Goal: Complete application form: Complete application form

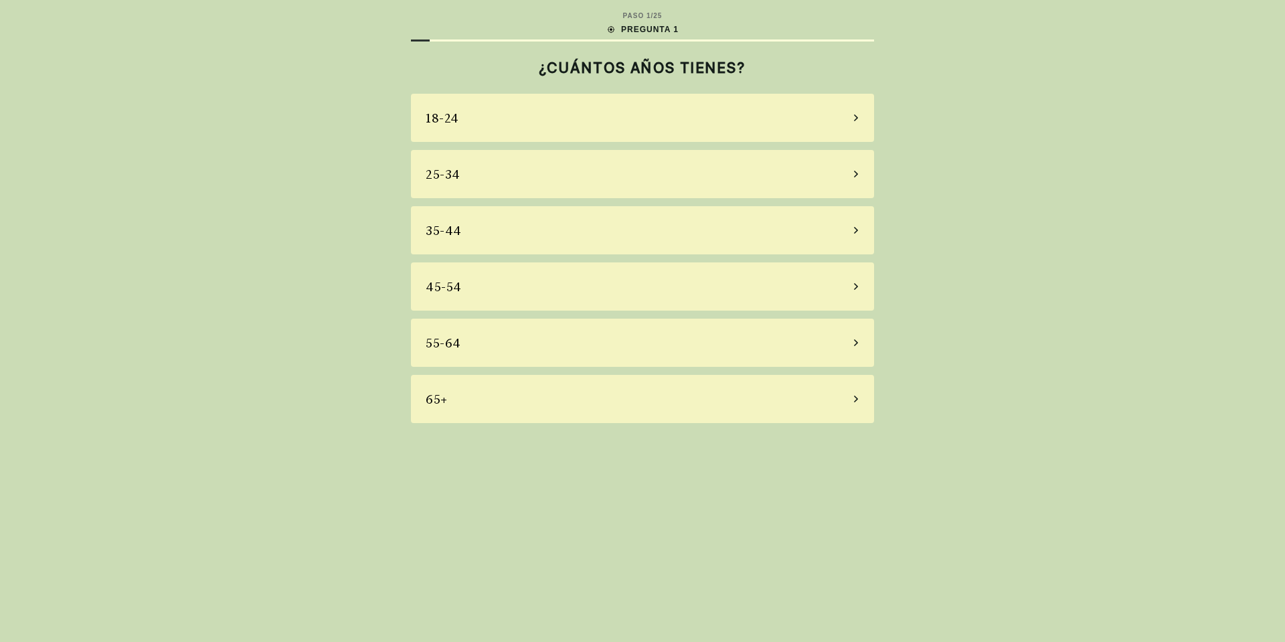
click at [515, 289] on div "45-54" at bounding box center [642, 286] width 463 height 48
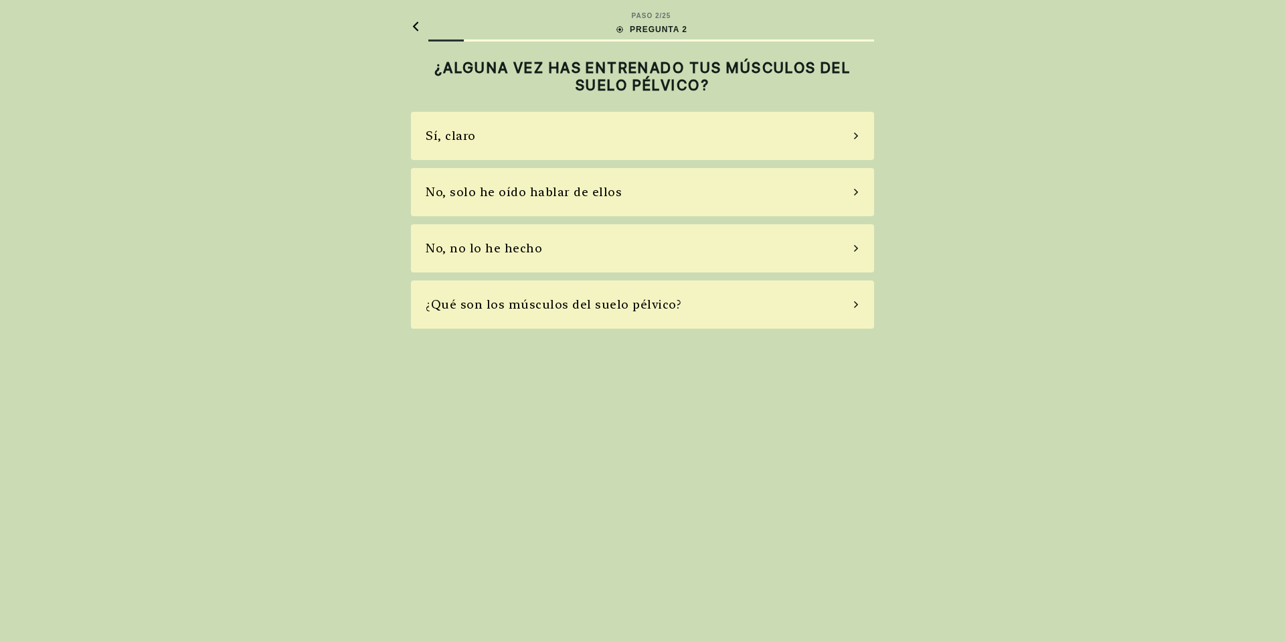
click at [492, 132] on div "Sí, claro" at bounding box center [642, 136] width 463 height 48
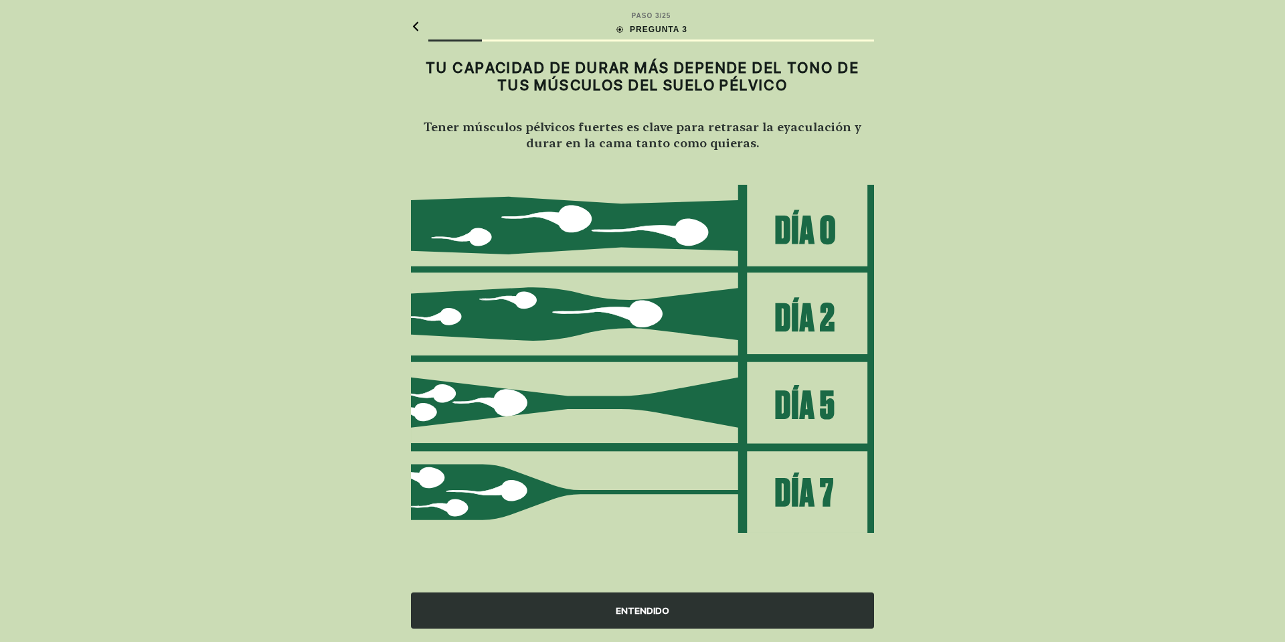
click at [649, 615] on div "ENTENDIDO" at bounding box center [642, 610] width 463 height 36
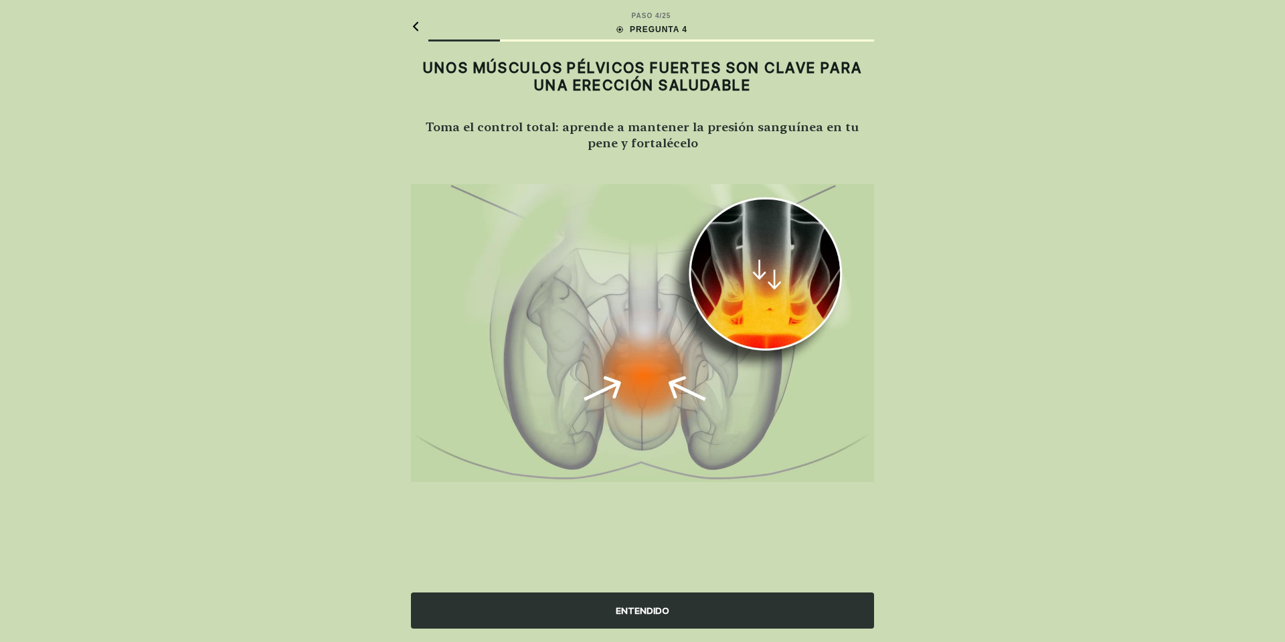
click at [649, 615] on div "ENTENDIDO" at bounding box center [642, 610] width 463 height 36
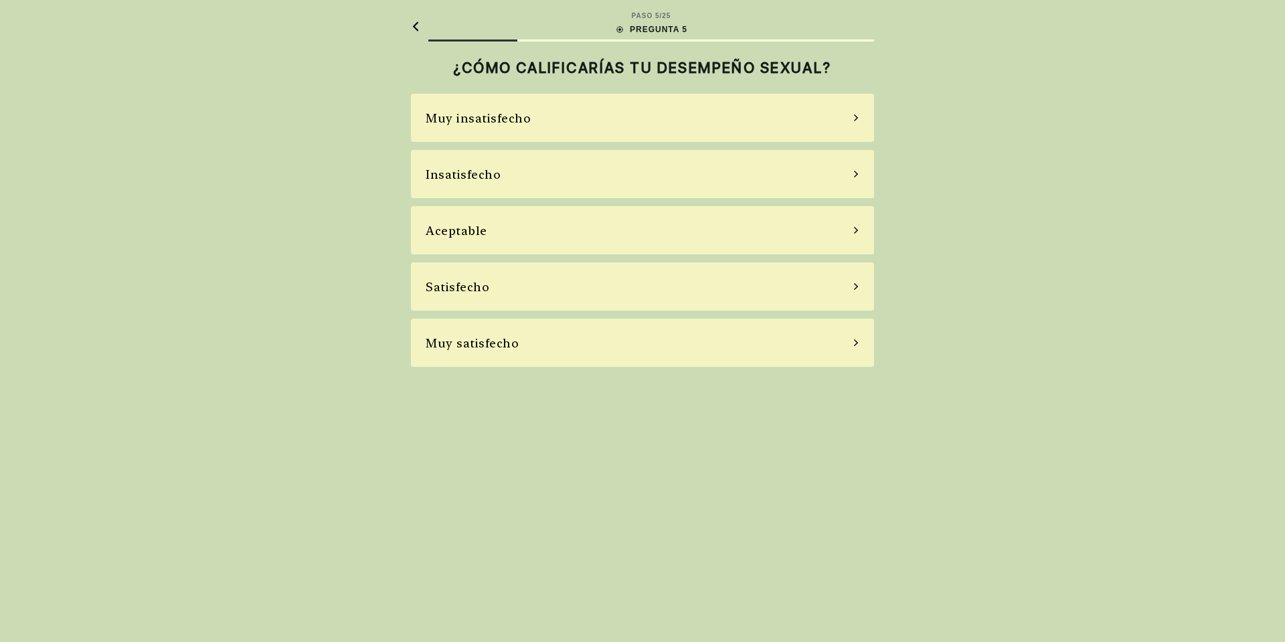
click at [609, 118] on div "Muy insatisfecho" at bounding box center [642, 118] width 463 height 48
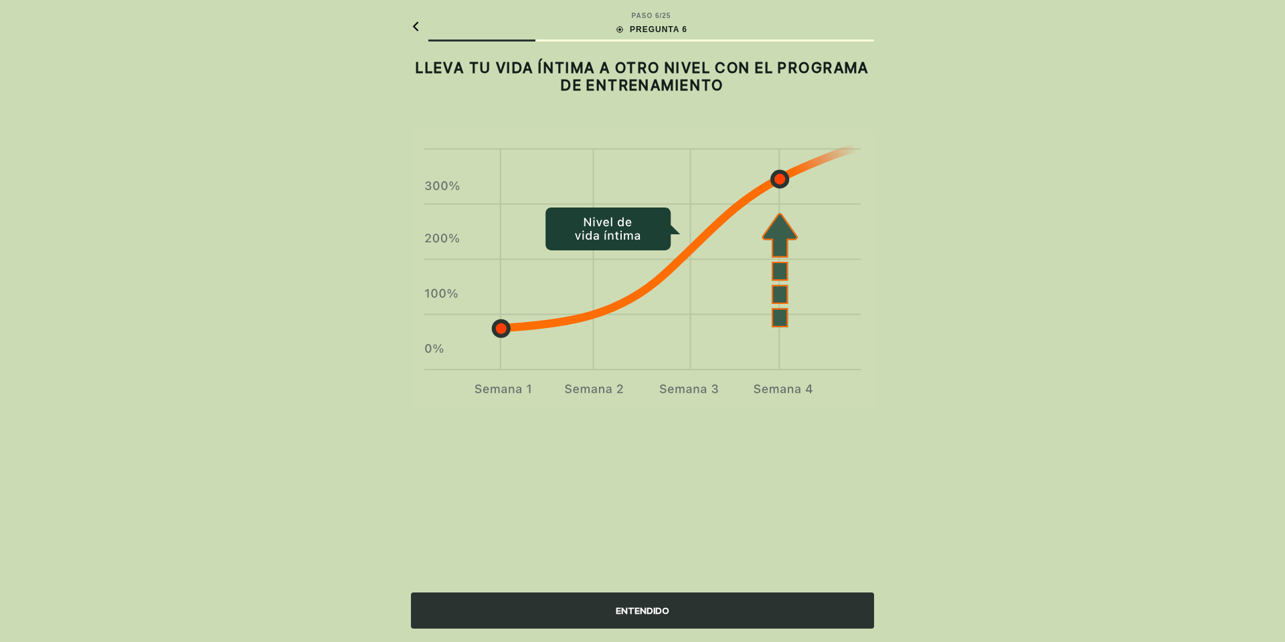
click at [639, 600] on div "ENTENDIDO" at bounding box center [642, 610] width 463 height 36
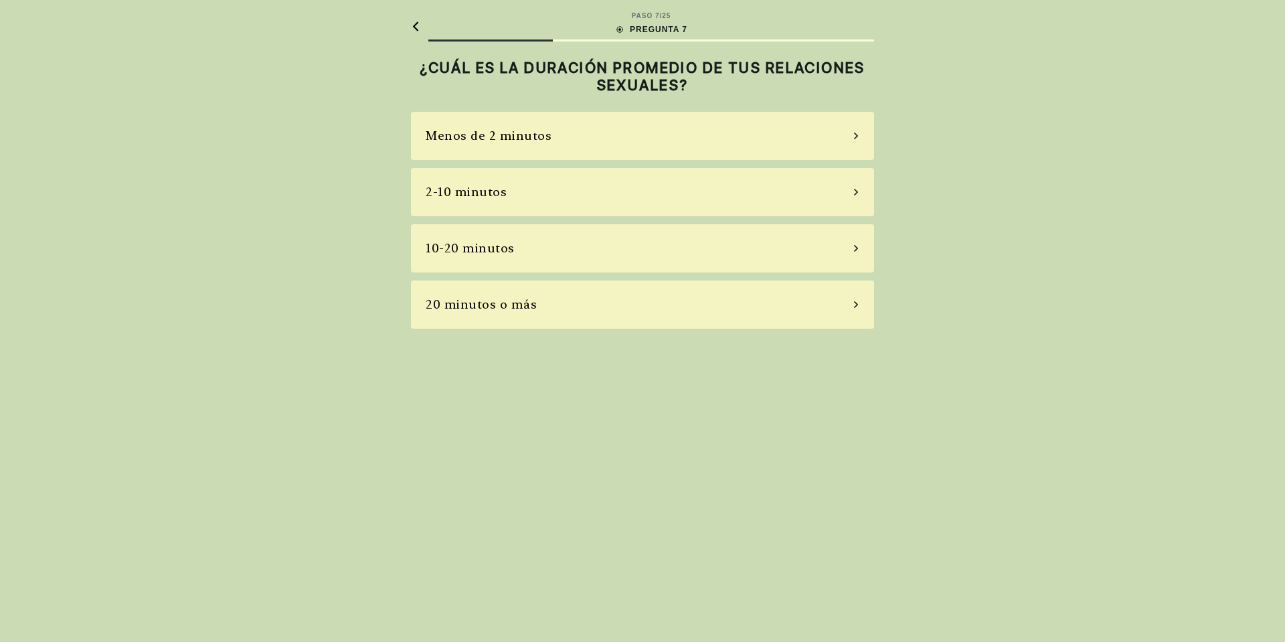
click at [557, 243] on div "10-20 minutos" at bounding box center [642, 248] width 463 height 48
click at [737, 141] on div "Nunca" at bounding box center [642, 136] width 463 height 48
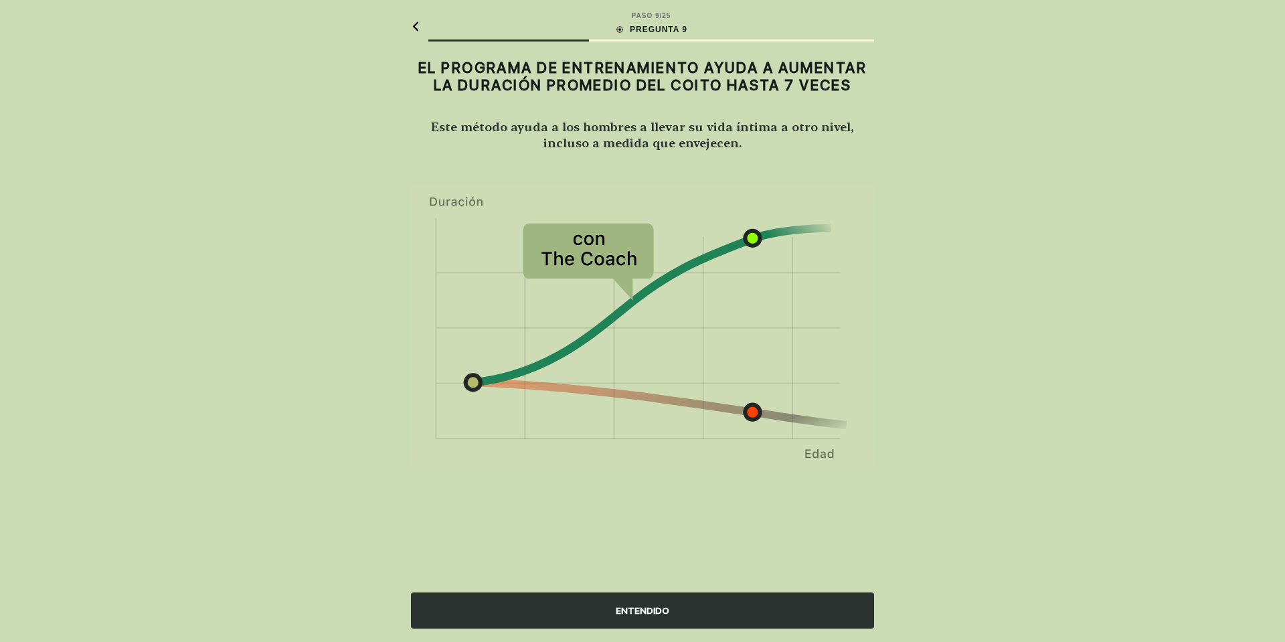
click at [653, 604] on div "ENTENDIDO" at bounding box center [642, 610] width 463 height 36
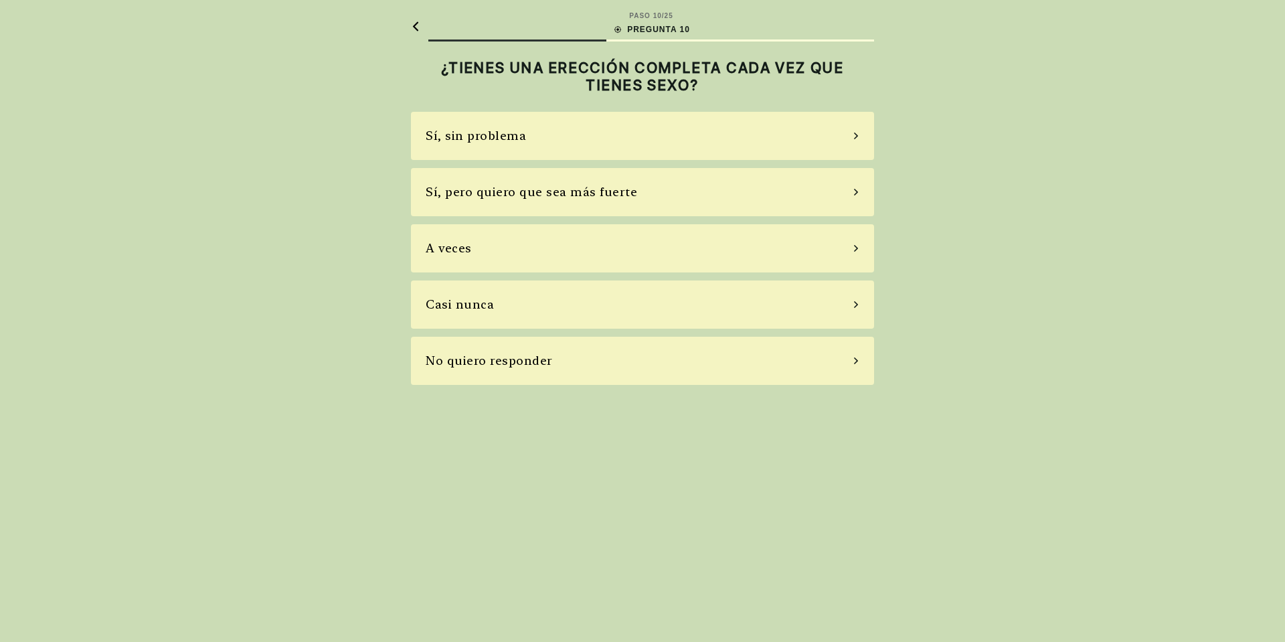
click at [644, 139] on div "Sí, sin problema" at bounding box center [642, 136] width 463 height 48
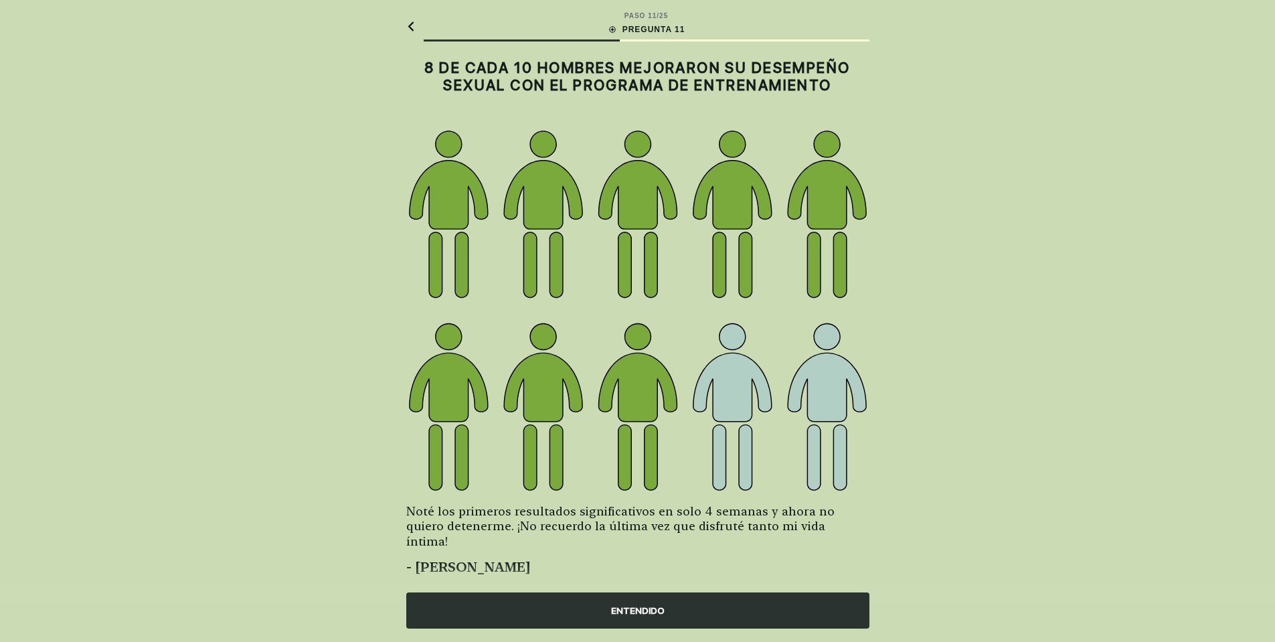
click at [650, 611] on div "ENTENDIDO" at bounding box center [637, 610] width 463 height 36
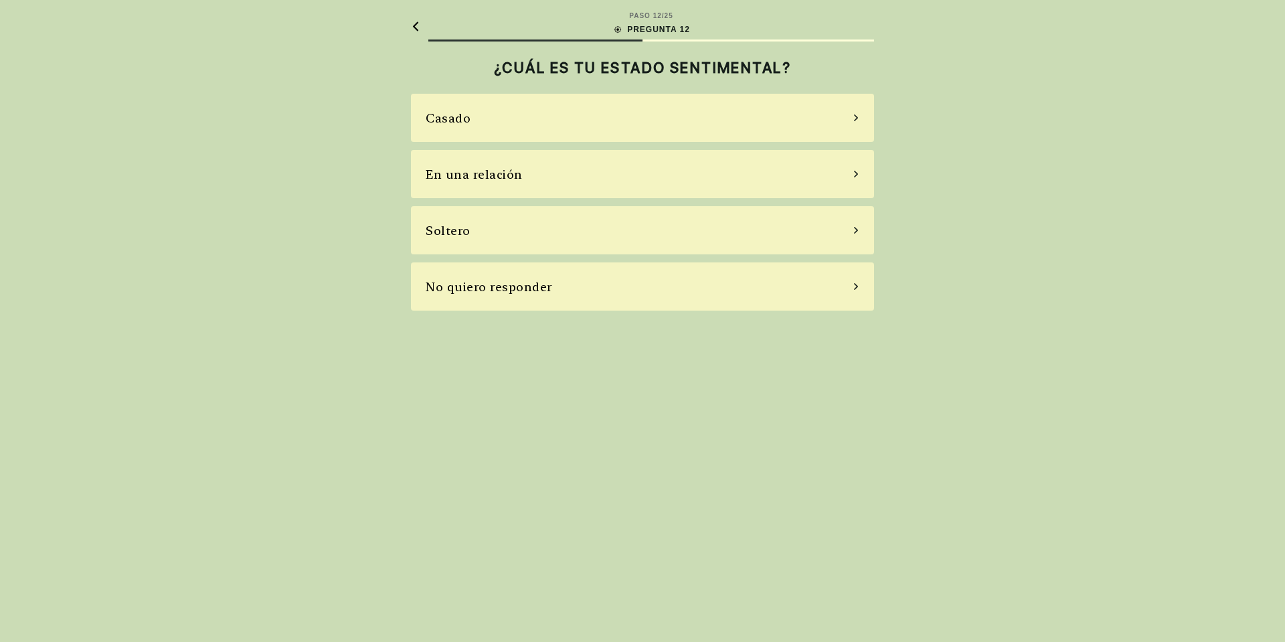
click at [788, 191] on div "En una relación" at bounding box center [642, 174] width 463 height 48
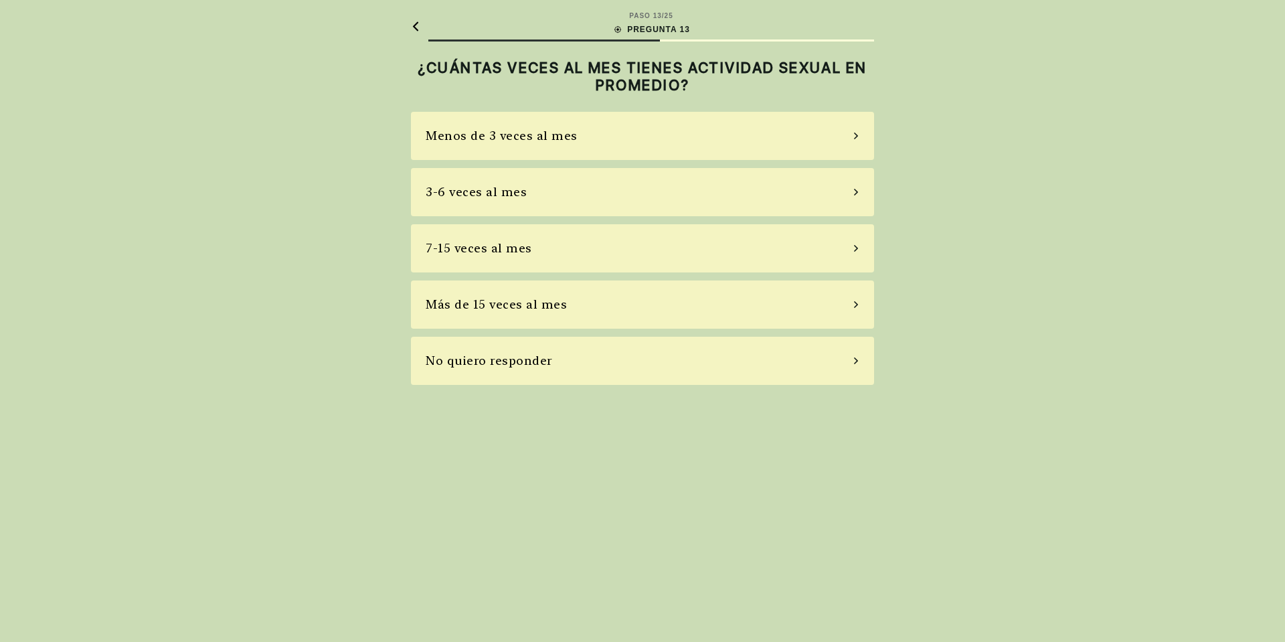
click at [672, 315] on div "Más de 15 veces al mes" at bounding box center [642, 304] width 463 height 48
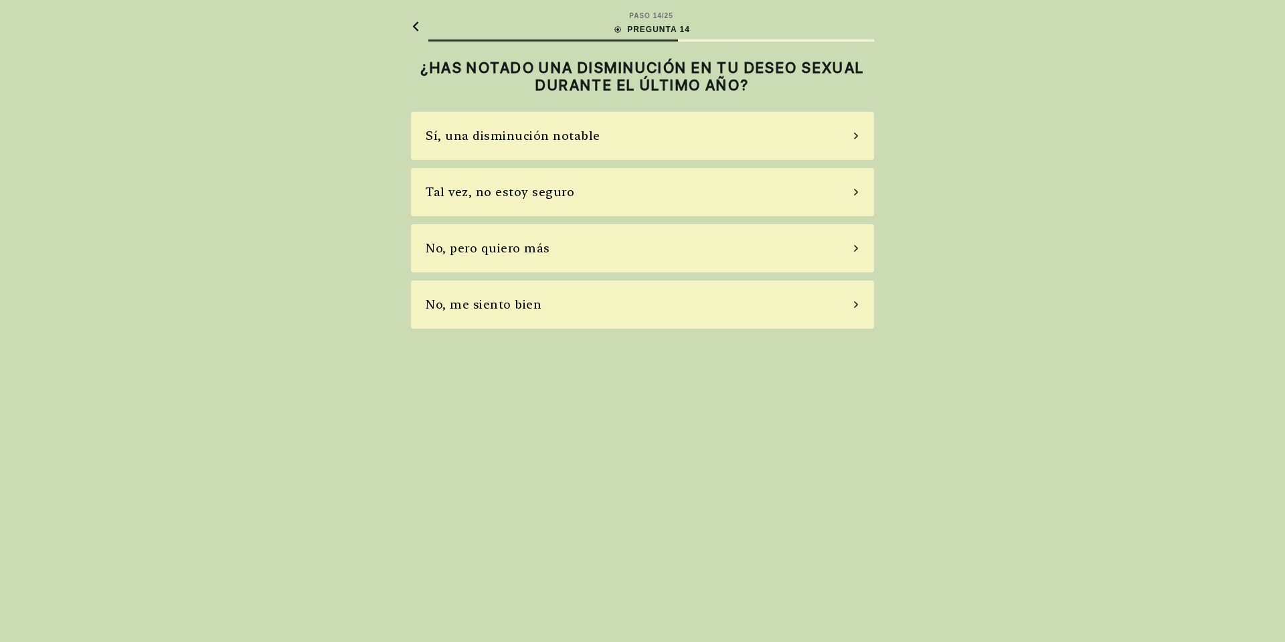
click at [664, 313] on div "No, me siento bien" at bounding box center [642, 304] width 463 height 48
click at [614, 251] on div "No, no tomo" at bounding box center [642, 248] width 463 height 48
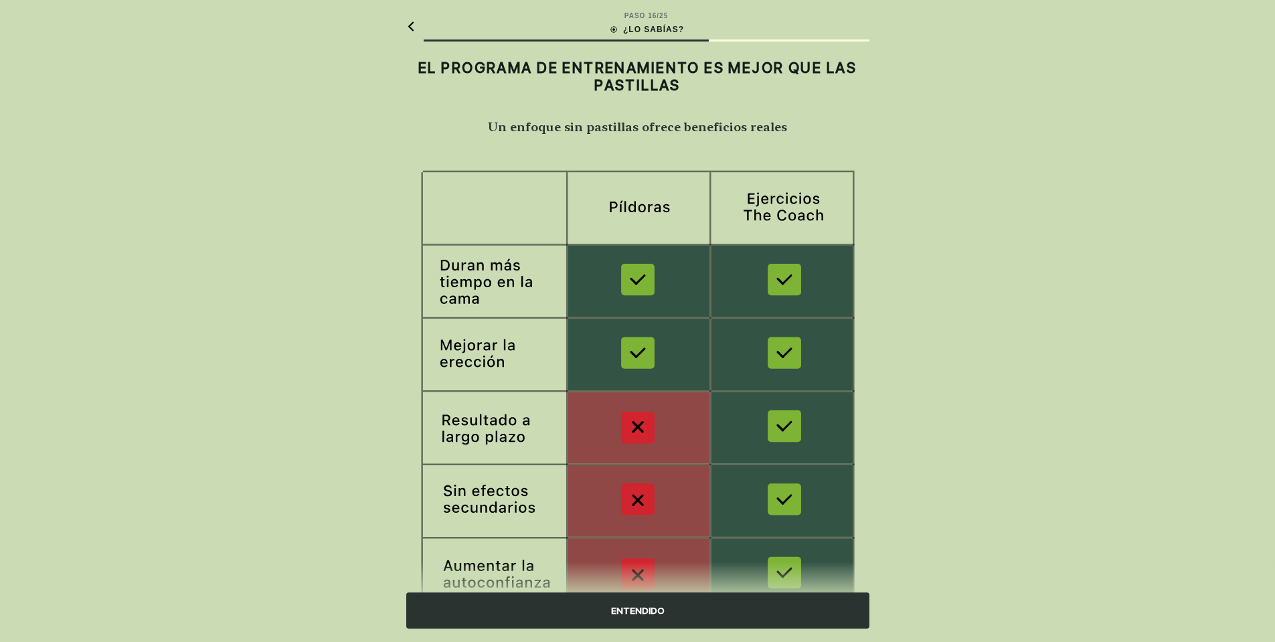
scroll to position [68, 0]
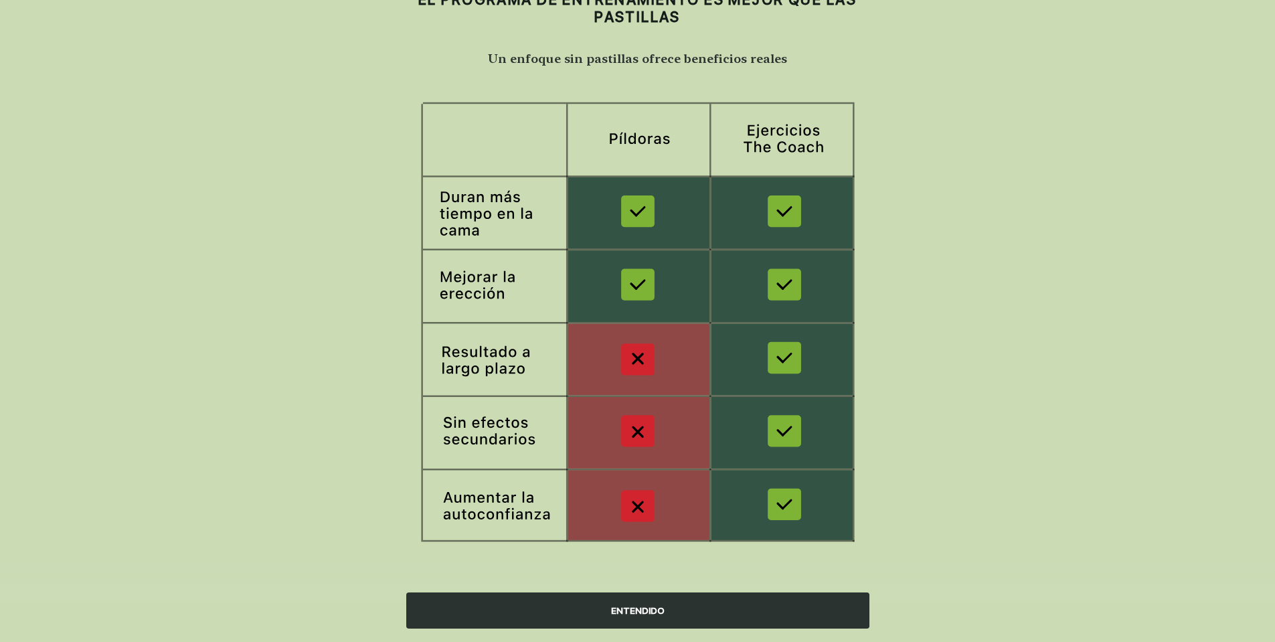
click at [638, 613] on div "ENTENDIDO" at bounding box center [637, 610] width 463 height 36
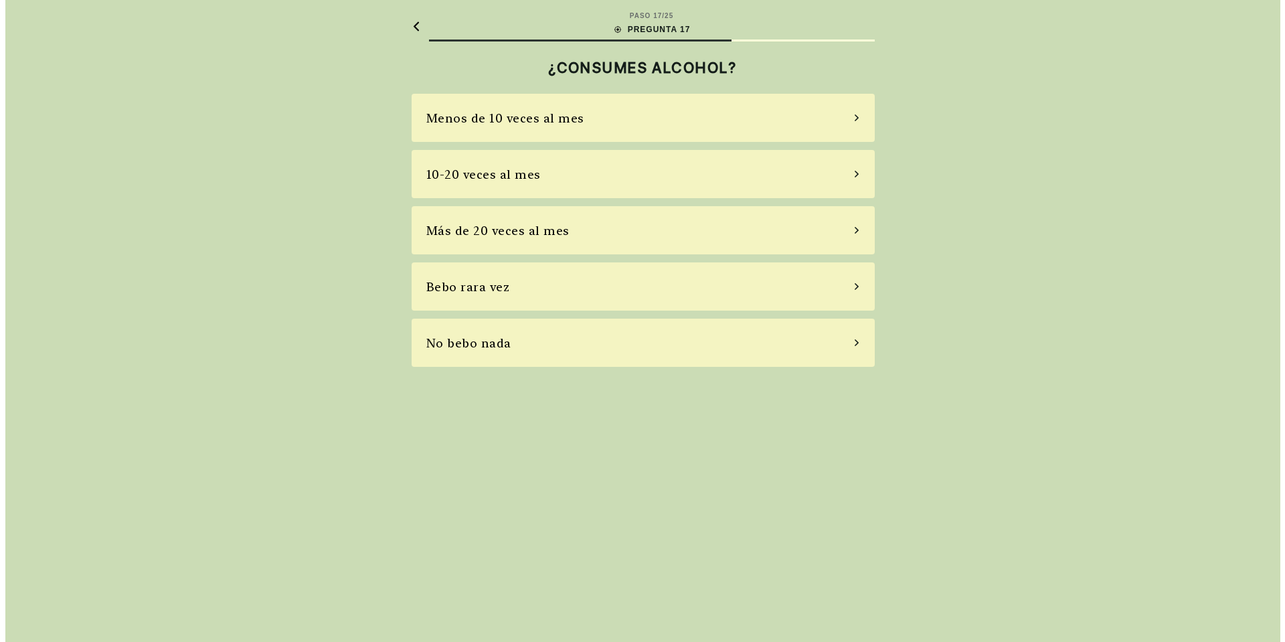
scroll to position [0, 0]
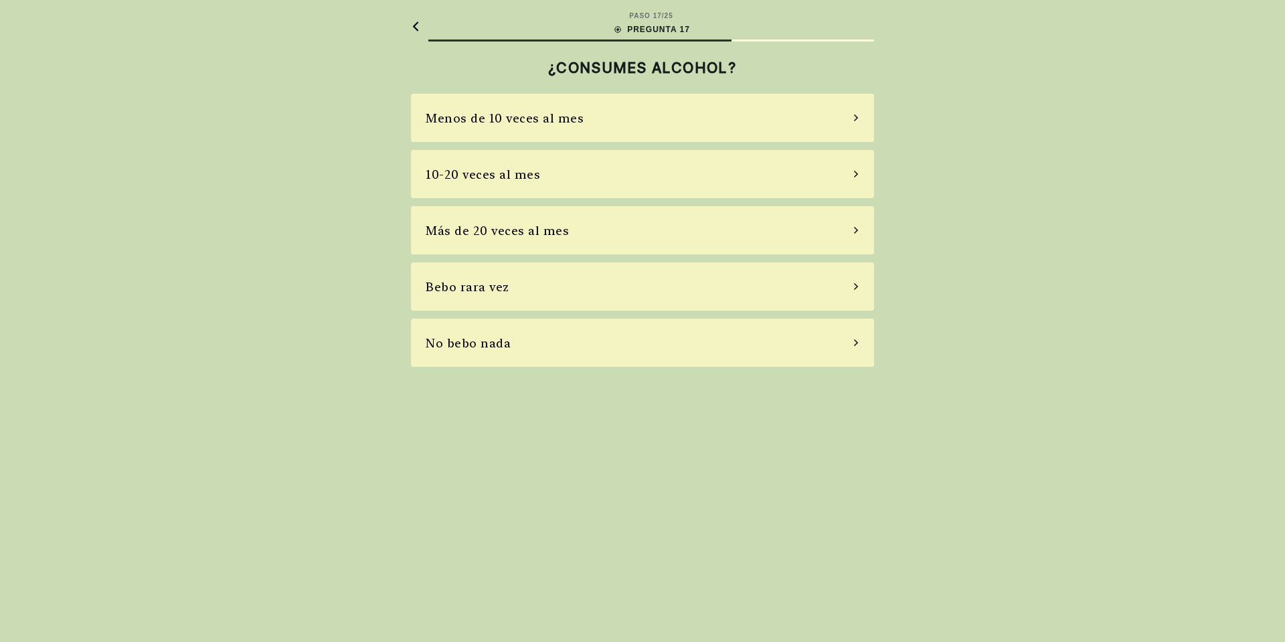
click at [654, 343] on div "No bebo nada" at bounding box center [642, 343] width 463 height 48
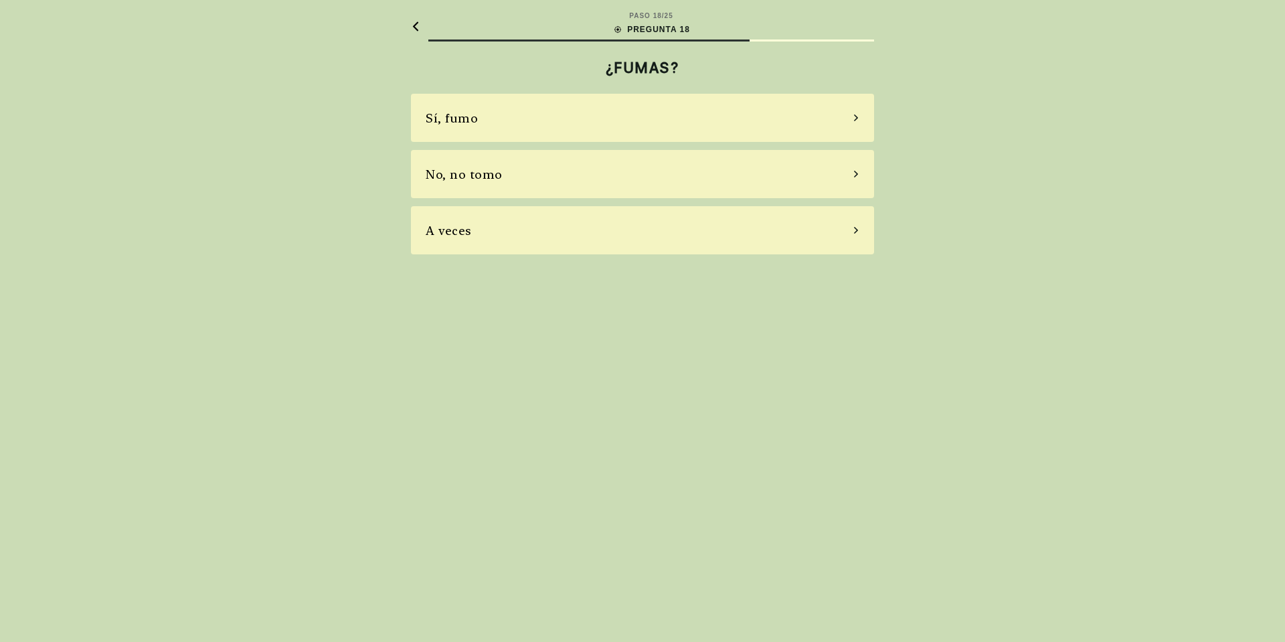
click at [688, 175] on div "No, no tomo" at bounding box center [642, 174] width 463 height 48
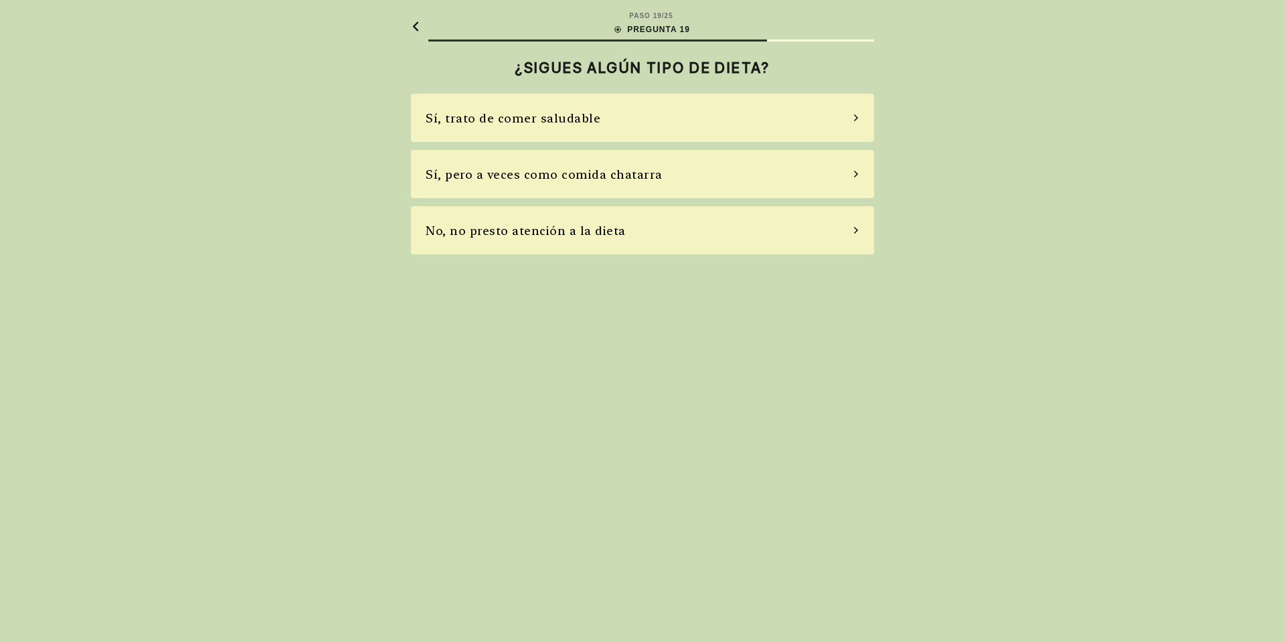
click at [743, 124] on div "Sí, trato de comer saludable" at bounding box center [642, 118] width 463 height 48
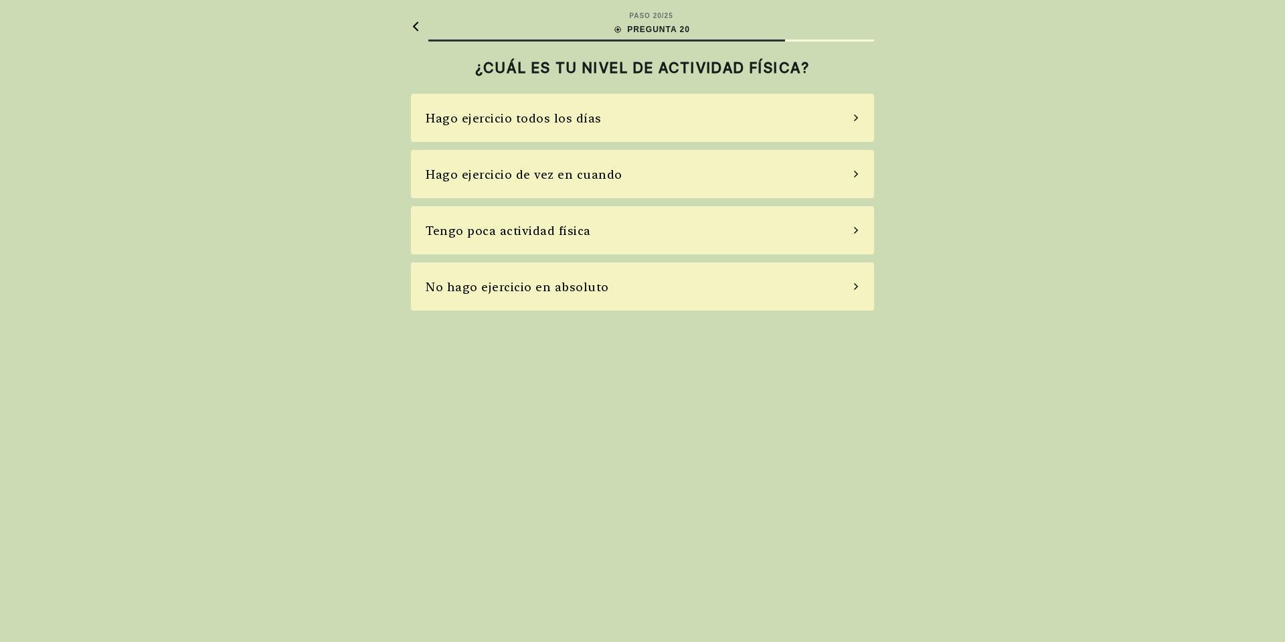
click at [744, 120] on div "Hago ejercicio todos los días" at bounding box center [642, 118] width 463 height 48
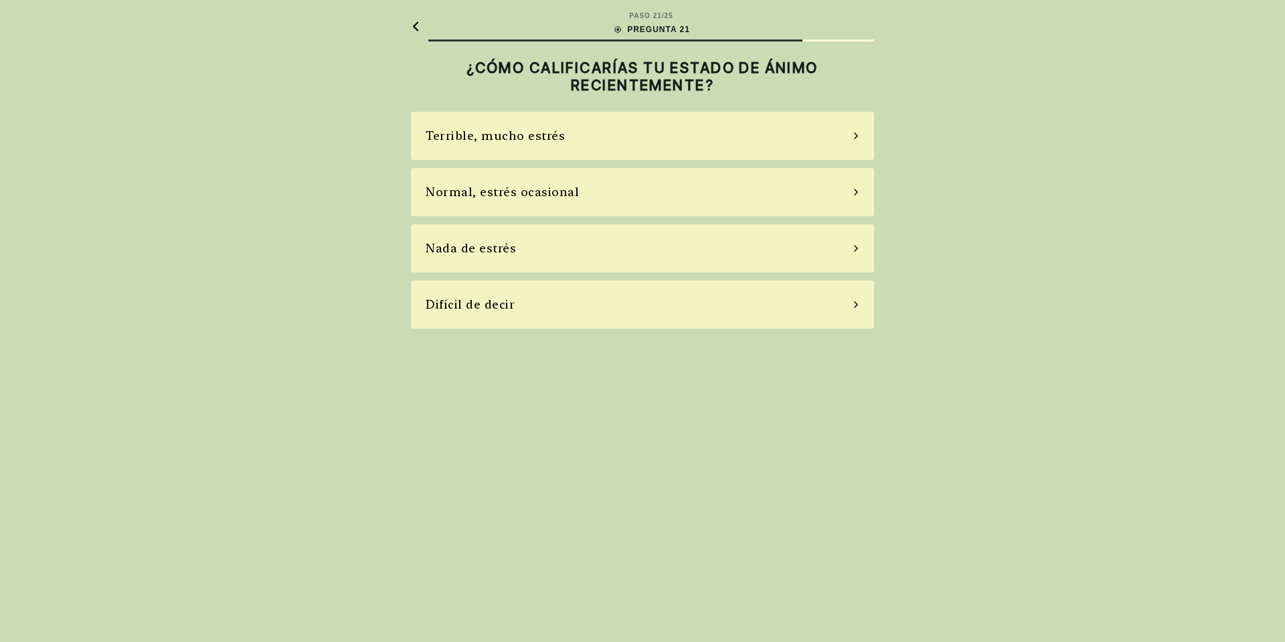
click at [717, 195] on div "Normal, estrés ocasional" at bounding box center [642, 192] width 463 height 48
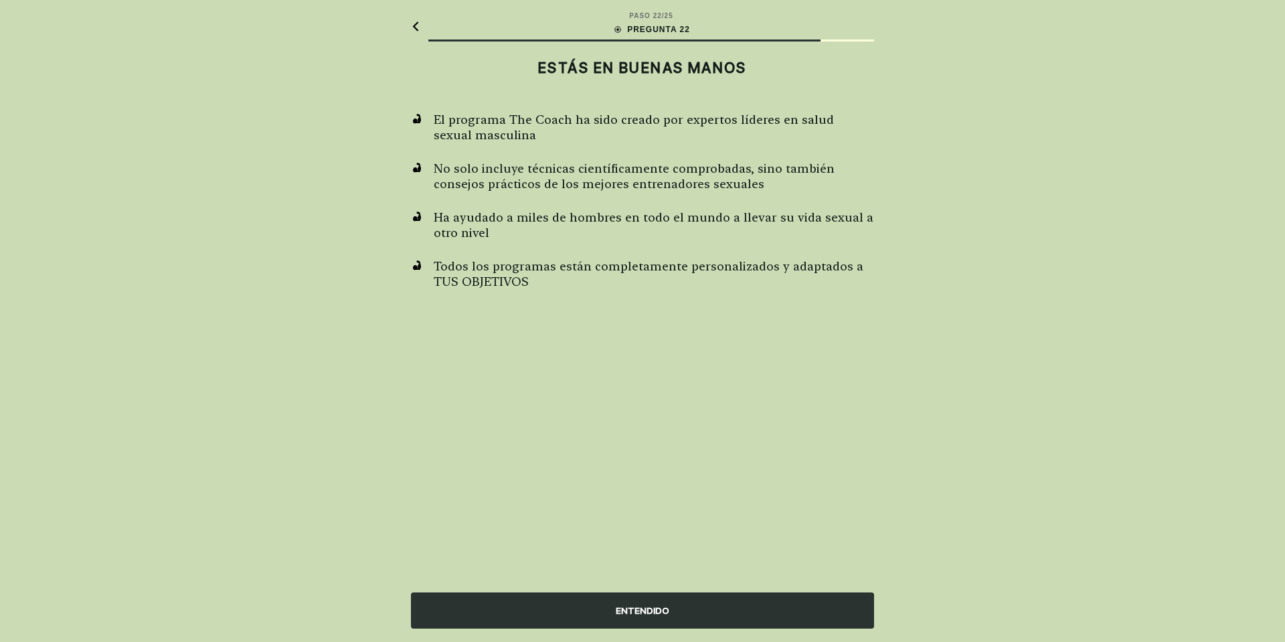
click at [663, 605] on div "ENTENDIDO" at bounding box center [642, 610] width 463 height 36
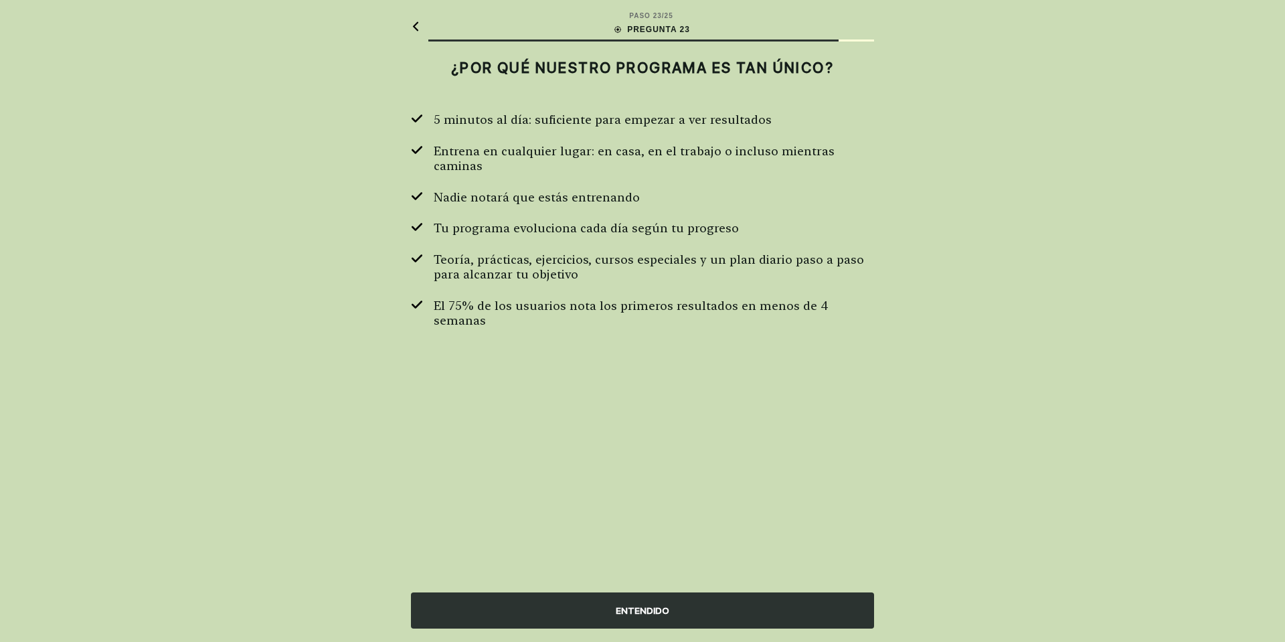
click at [677, 610] on div "ENTENDIDO" at bounding box center [642, 610] width 463 height 36
